Goal: Task Accomplishment & Management: Complete application form

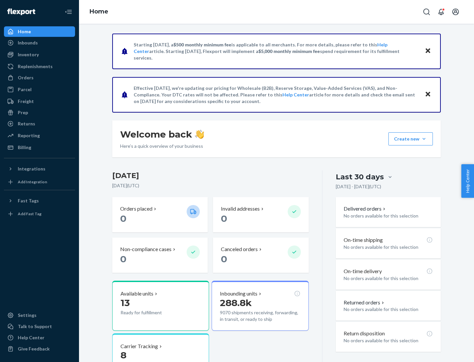
click at [424, 139] on button "Create new Create new inbound Create new order Create new product" at bounding box center [410, 138] width 44 height 13
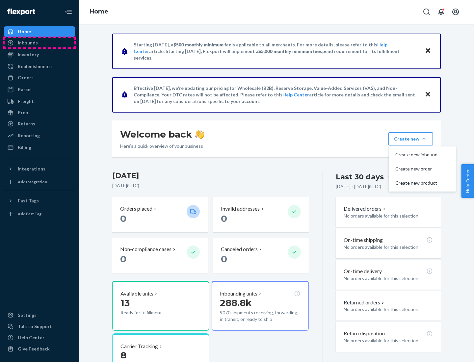
click at [39, 43] on div "Inbounds" at bounding box center [40, 42] width 70 height 9
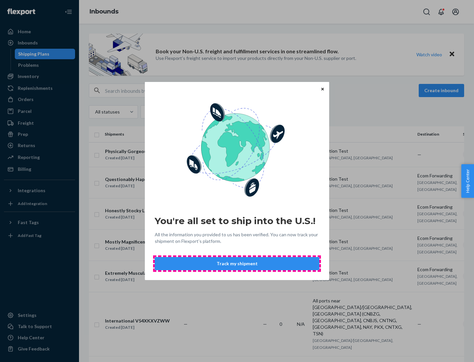
click at [237, 264] on button "Track my shipment" at bounding box center [237, 263] width 165 height 13
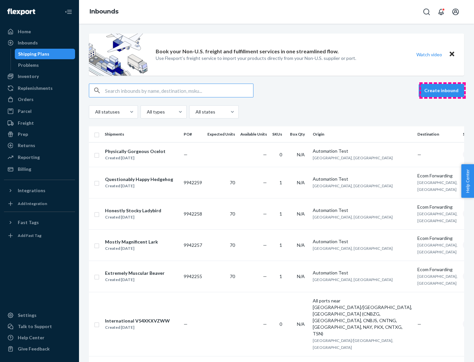
click at [442, 91] on button "Create inbound" at bounding box center [441, 90] width 45 height 13
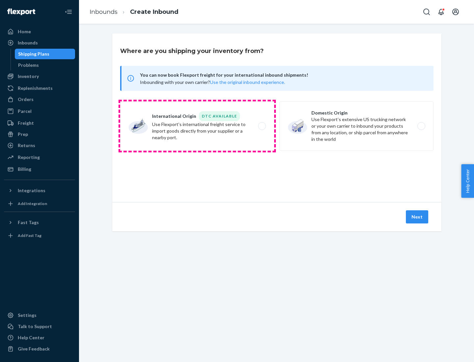
click at [197, 126] on label "International Origin DTC Available Use Flexport's international freight service…" at bounding box center [197, 125] width 154 height 49
click at [262, 126] on input "International Origin DTC Available Use Flexport's international freight service…" at bounding box center [264, 126] width 4 height 4
radio input "true"
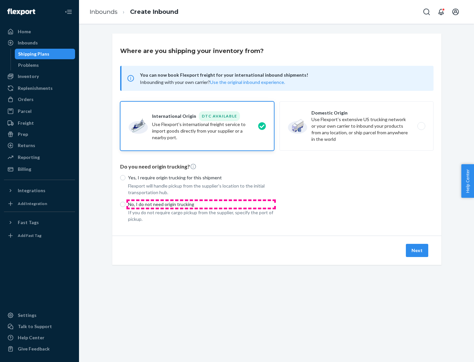
click at [201, 204] on p "No, I do not need origin trucking" at bounding box center [201, 204] width 146 height 7
click at [125, 204] on input "No, I do not need origin trucking" at bounding box center [122, 204] width 5 height 5
radio input "true"
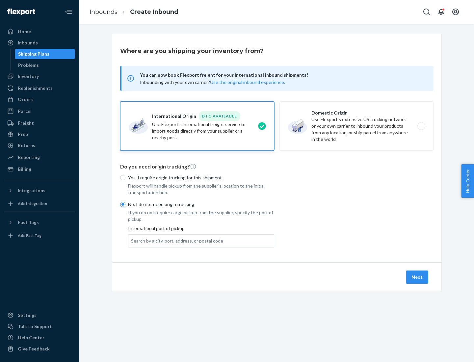
click at [175, 241] on div "Search by a city, port, address, or postal code" at bounding box center [177, 241] width 92 height 7
click at [132, 241] on input "Search by a city, port, address, or postal code" at bounding box center [131, 241] width 1 height 7
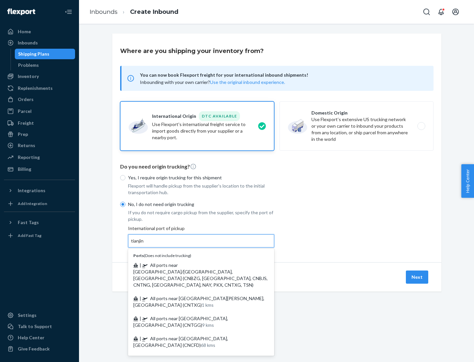
click at [195, 265] on span "| All ports near [GEOGRAPHIC_DATA]/[GEOGRAPHIC_DATA], [GEOGRAPHIC_DATA] (CNBZG,…" at bounding box center [200, 274] width 134 height 25
click at [144, 244] on input "tianjin" at bounding box center [137, 241] width 13 height 7
type input "All ports near [GEOGRAPHIC_DATA]/[GEOGRAPHIC_DATA], [GEOGRAPHIC_DATA] (CNBZG, […"
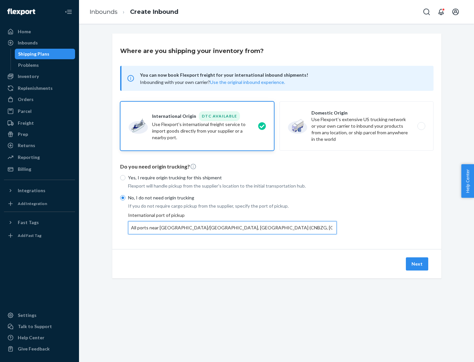
click at [417, 264] on button "Next" at bounding box center [417, 263] width 22 height 13
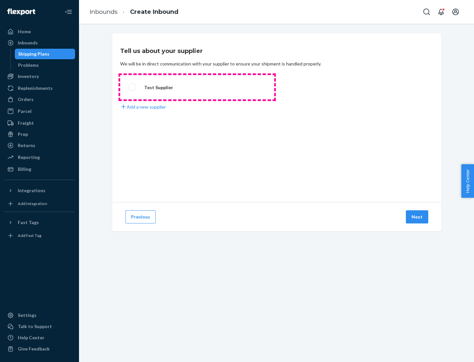
click at [197, 87] on label "Test Supplier" at bounding box center [197, 87] width 154 height 24
click at [133, 87] on input "Test Supplier" at bounding box center [130, 87] width 4 height 4
radio input "true"
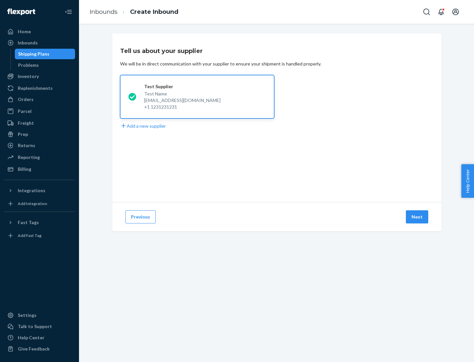
click at [417, 217] on button "Next" at bounding box center [417, 216] width 22 height 13
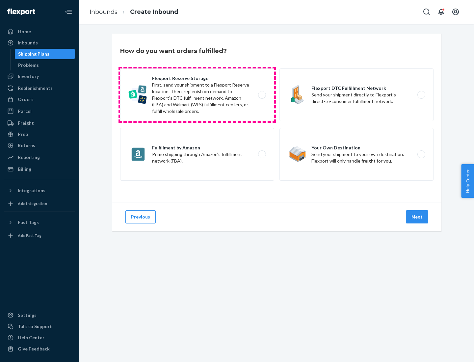
click at [197, 95] on label "Flexport Reserve Storage First, send your shipment to a Flexport Reserve locati…" at bounding box center [197, 94] width 154 height 53
click at [262, 95] on input "Flexport Reserve Storage First, send your shipment to a Flexport Reserve locati…" at bounding box center [264, 95] width 4 height 4
radio input "true"
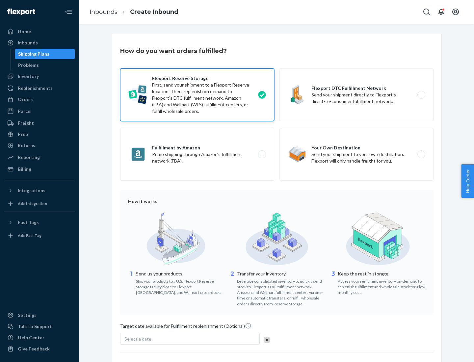
scroll to position [54, 0]
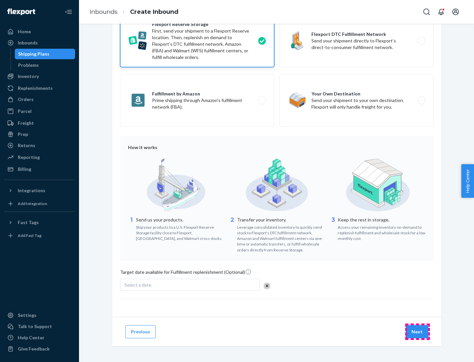
click at [417, 331] on button "Next" at bounding box center [417, 331] width 22 height 13
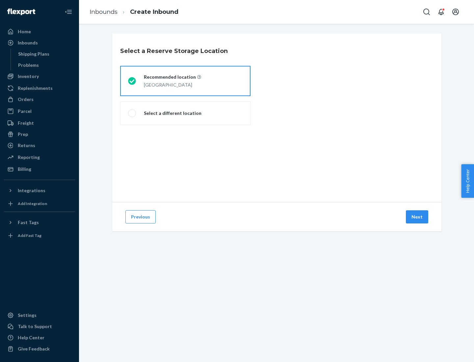
click at [185, 81] on div "[GEOGRAPHIC_DATA]" at bounding box center [172, 84] width 57 height 8
click at [132, 81] on input "Recommended location [GEOGRAPHIC_DATA]" at bounding box center [130, 81] width 4 height 4
click at [417, 217] on button "Next" at bounding box center [417, 216] width 22 height 13
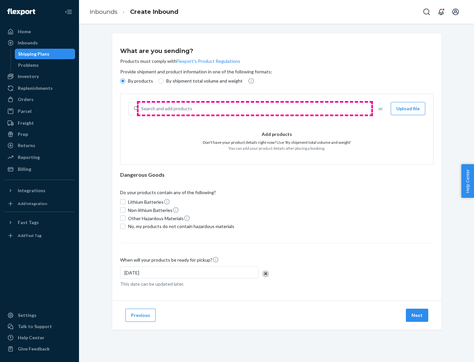
click at [255, 109] on div "Search and add products" at bounding box center [255, 109] width 232 height 12
click at [142, 109] on input "Search and add products" at bounding box center [141, 108] width 1 height 7
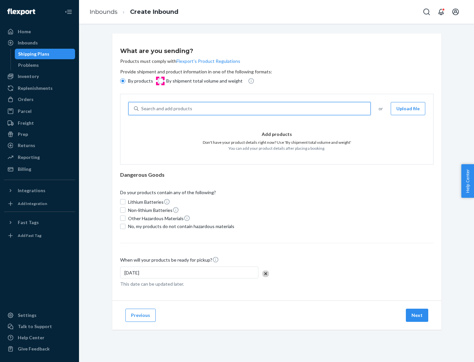
click at [160, 81] on input "By shipment total volume and weight" at bounding box center [160, 80] width 5 height 5
radio input "true"
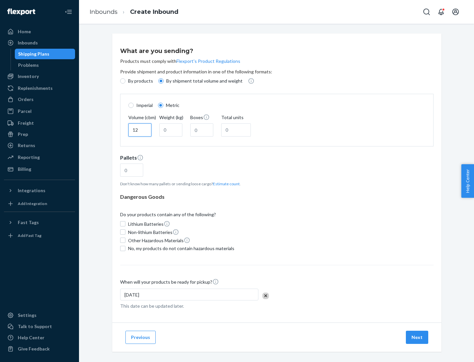
type input "12"
type input "22"
type input "222"
type input "121"
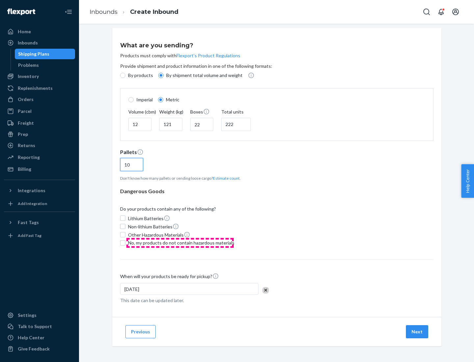
type input "10"
click at [180, 243] on span "No, my products do not contain hazardous materials" at bounding box center [181, 243] width 106 height 7
click at [125, 243] on input "No, my products do not contain hazardous materials" at bounding box center [122, 242] width 5 height 5
checkbox input "true"
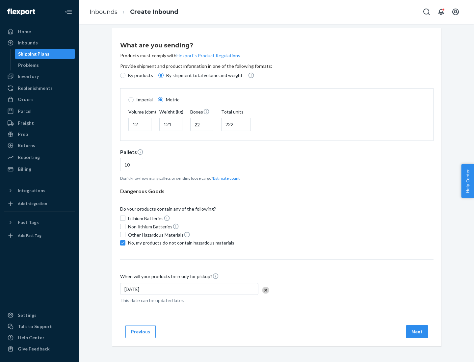
click at [417, 331] on button "Next" at bounding box center [417, 331] width 22 height 13
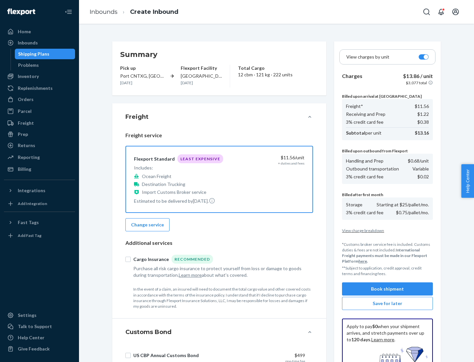
scroll to position [96, 0]
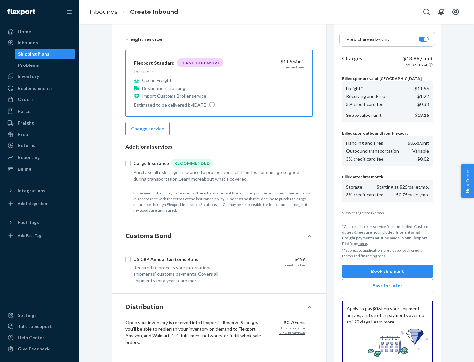
click at [387, 271] on button "Book shipment" at bounding box center [387, 271] width 91 height 13
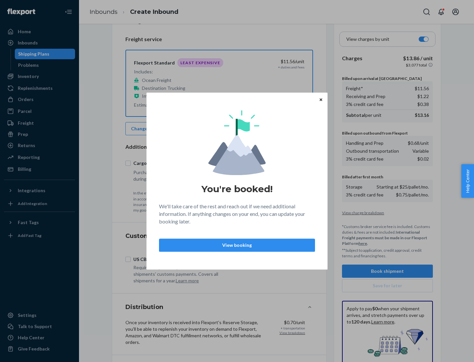
click at [237, 245] on p "View booking" at bounding box center [237, 245] width 145 height 7
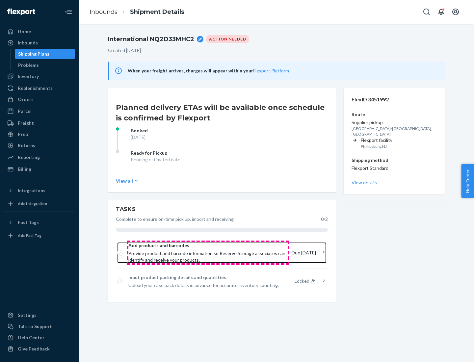
click at [208, 253] on span "Provide product and barcode information so Reserve Storage associates can ident…" at bounding box center [207, 256] width 158 height 13
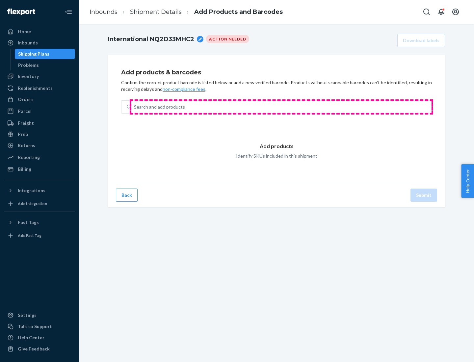
click at [281, 107] on div "Search and add products" at bounding box center [281, 107] width 300 height 12
click at [135, 107] on input "Search and add products" at bounding box center [134, 107] width 1 height 7
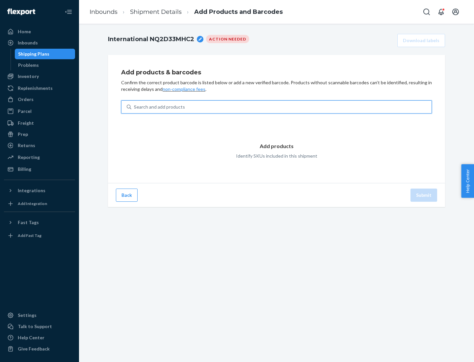
type input "test"
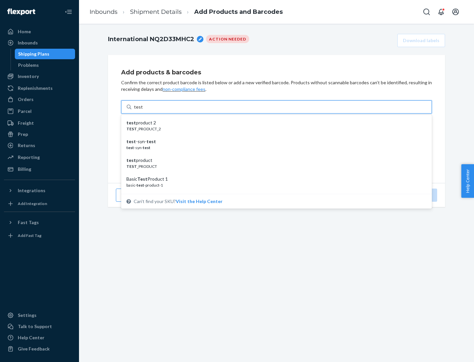
scroll to position [25, 0]
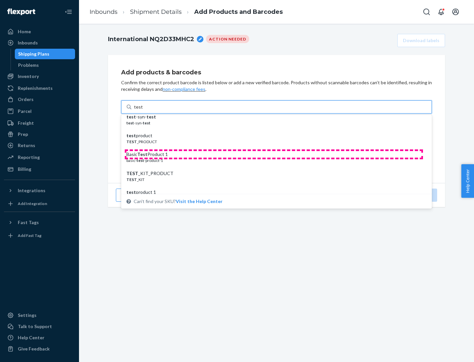
click at [274, 154] on div "Basic Test Product 1" at bounding box center [273, 154] width 295 height 7
click at [143, 110] on input "test" at bounding box center [138, 107] width 9 height 7
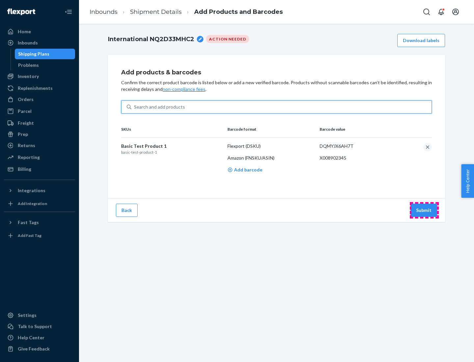
click at [424, 210] on button "Submit" at bounding box center [423, 210] width 27 height 13
